Goal: Find specific page/section: Find specific page/section

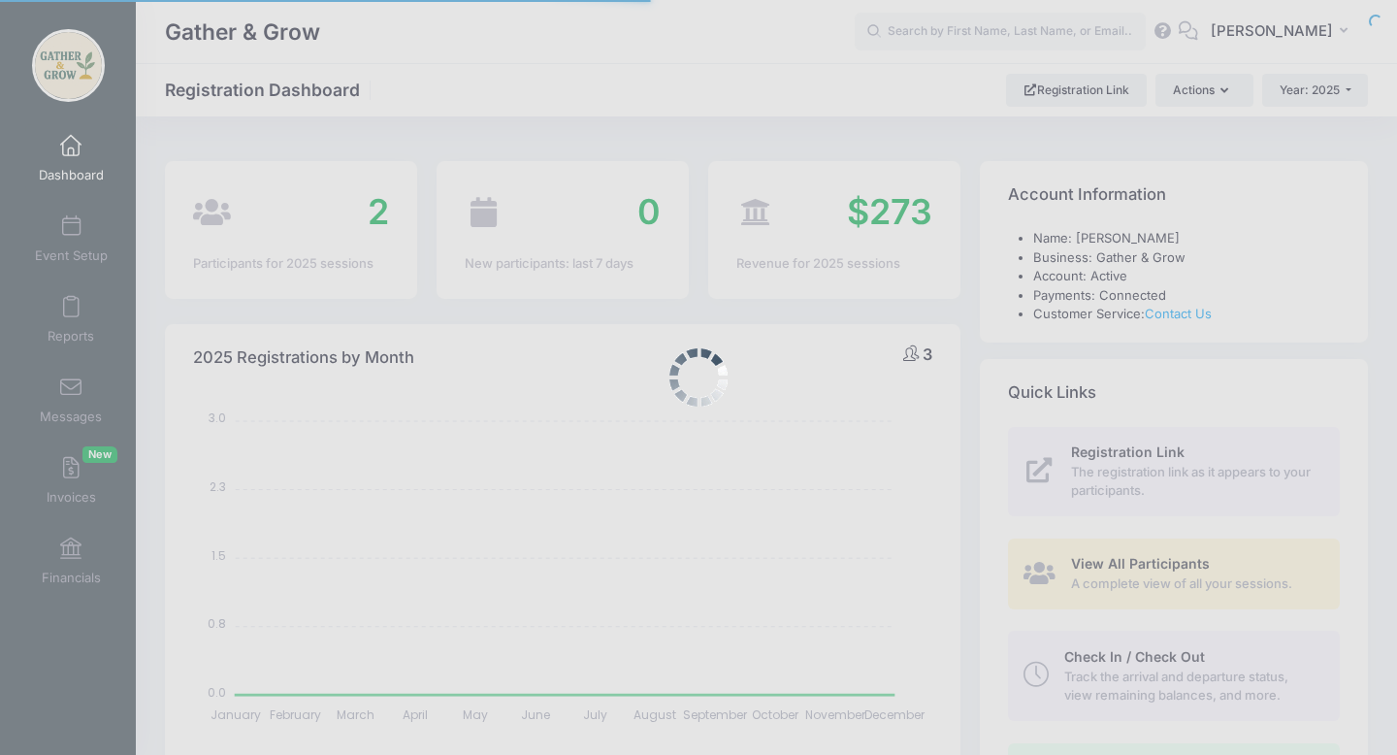
select select
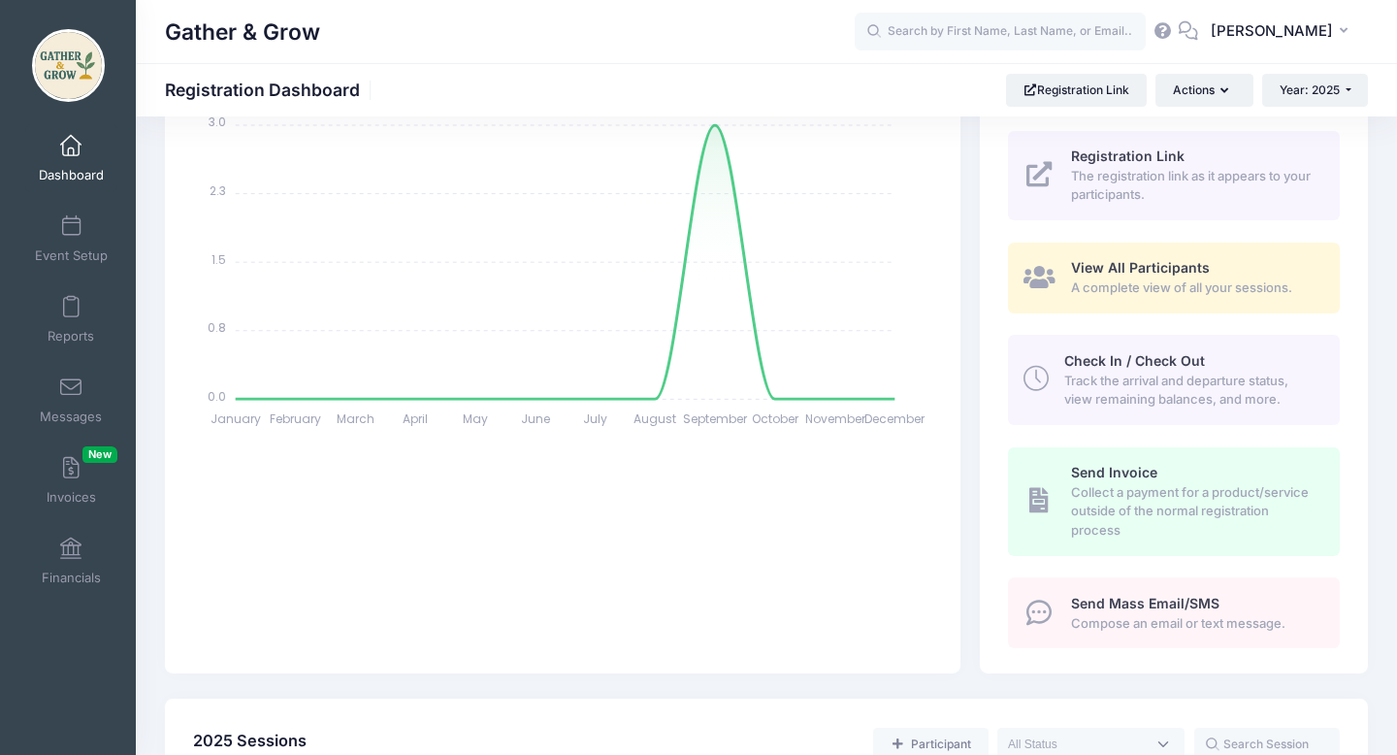
scroll to position [298, 0]
click at [88, 502] on span "Invoices New" at bounding box center [71, 497] width 49 height 16
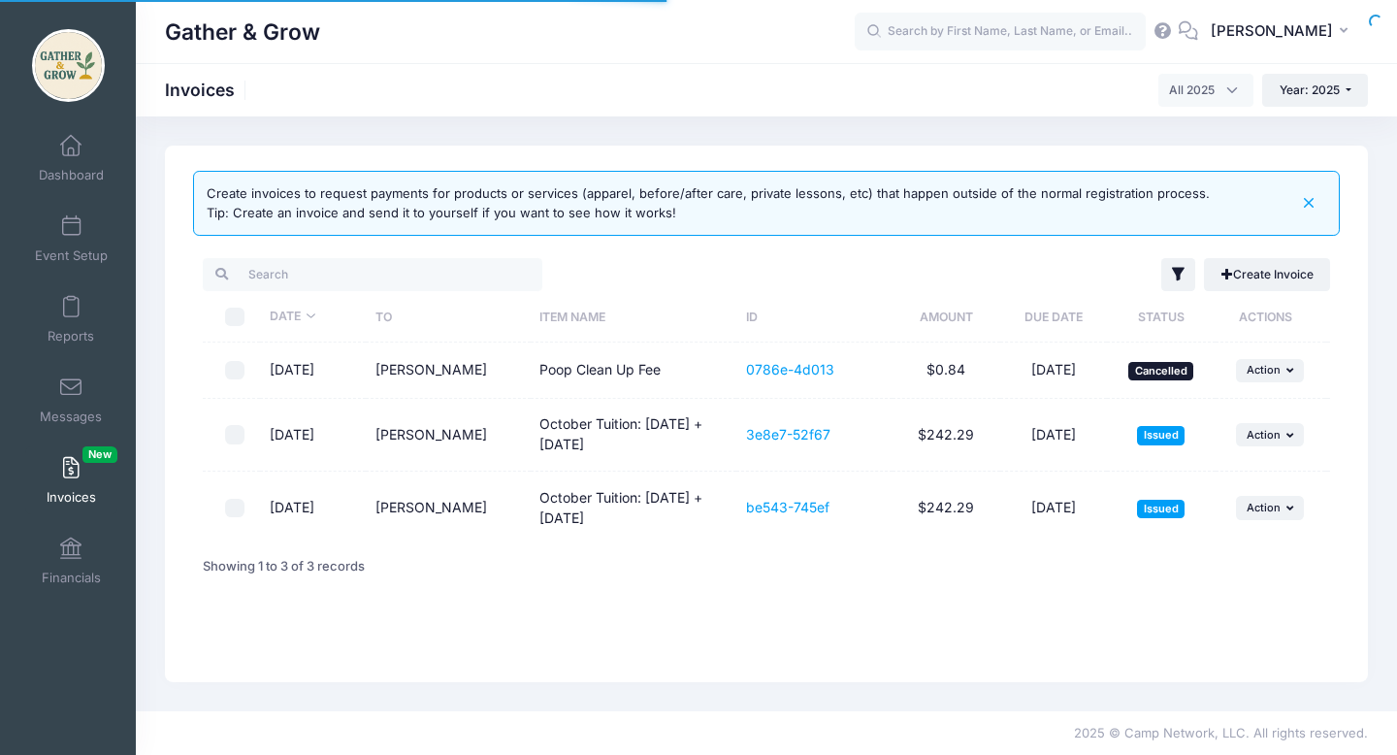
select select
